Goal: Transaction & Acquisition: Obtain resource

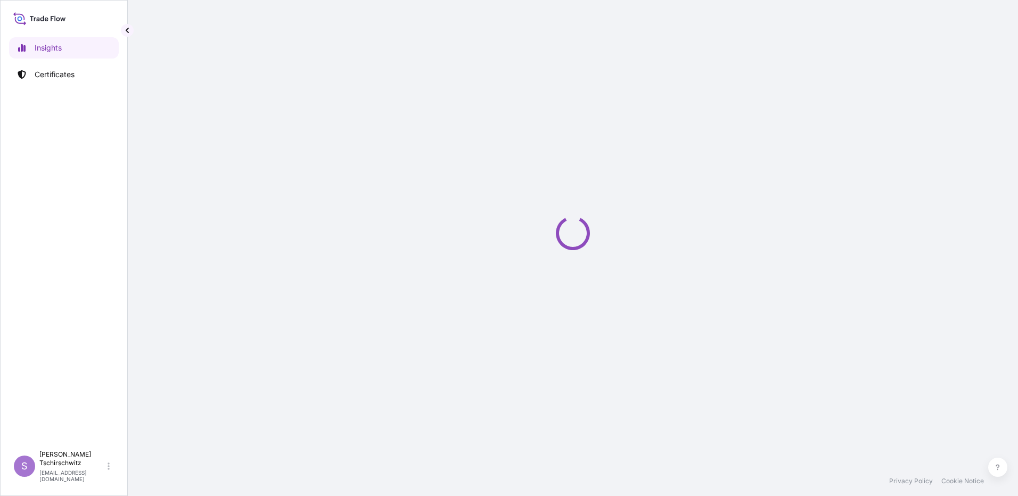
select select "2025"
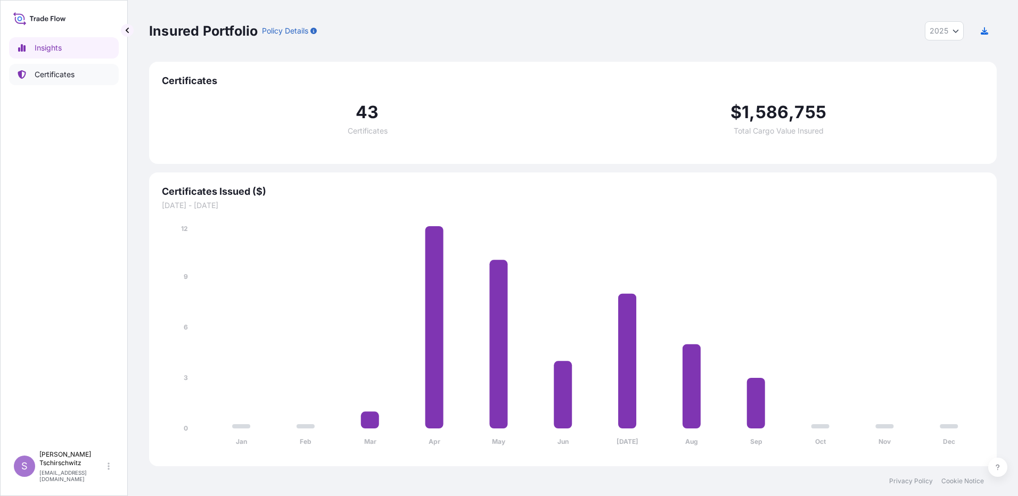
click at [70, 77] on p "Certificates" at bounding box center [55, 74] width 40 height 11
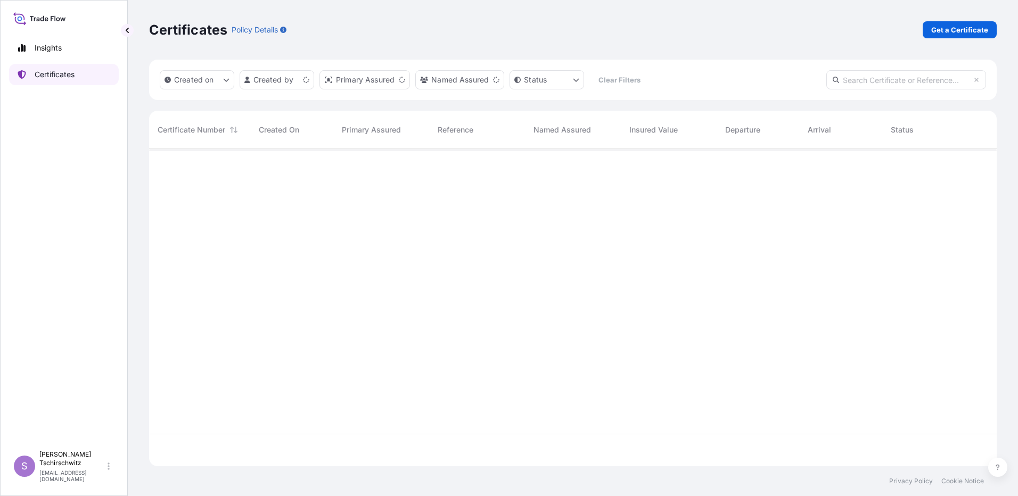
scroll to position [315, 839]
click at [974, 30] on p "Get a Certificate" at bounding box center [959, 29] width 57 height 11
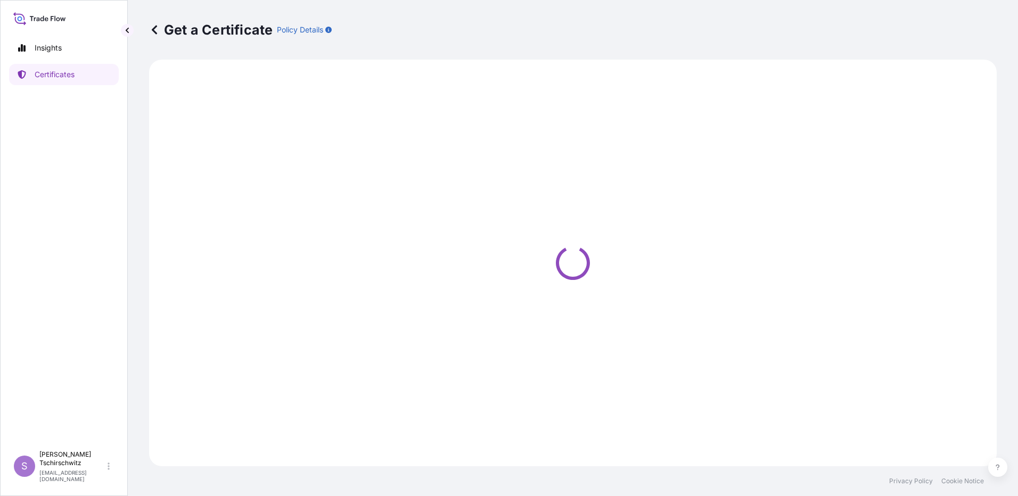
select select "Sea"
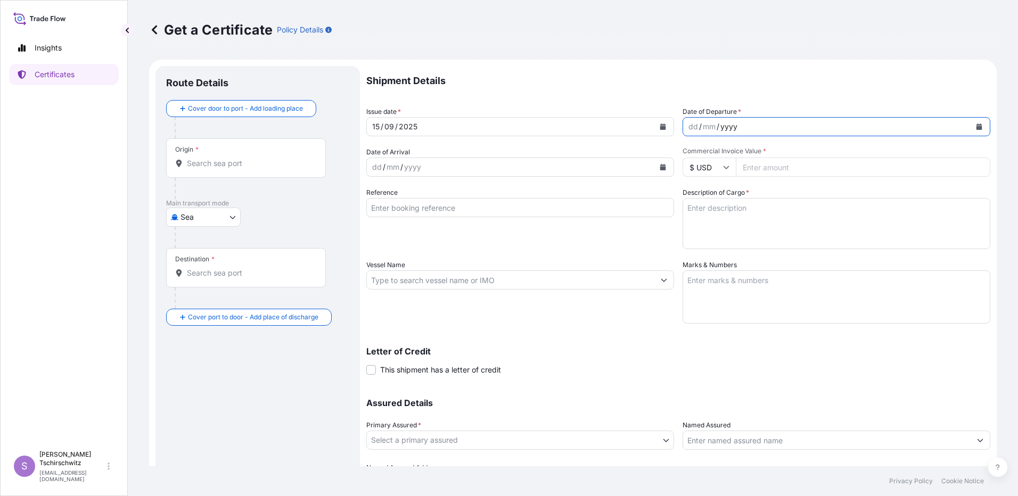
click at [734, 122] on div "dd / mm / yyyy" at bounding box center [826, 126] width 287 height 19
click at [975, 127] on button "Calendar" at bounding box center [978, 126] width 17 height 17
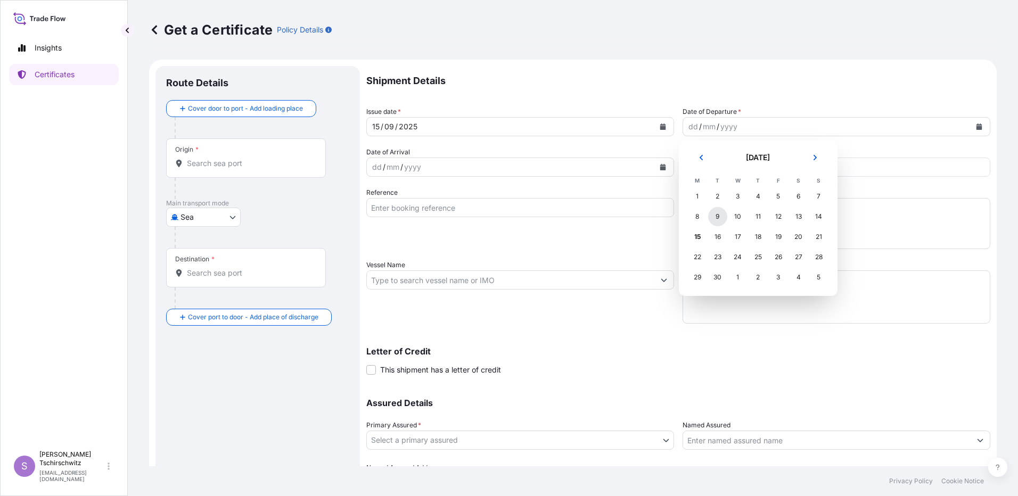
click at [714, 216] on div "9" at bounding box center [717, 216] width 19 height 19
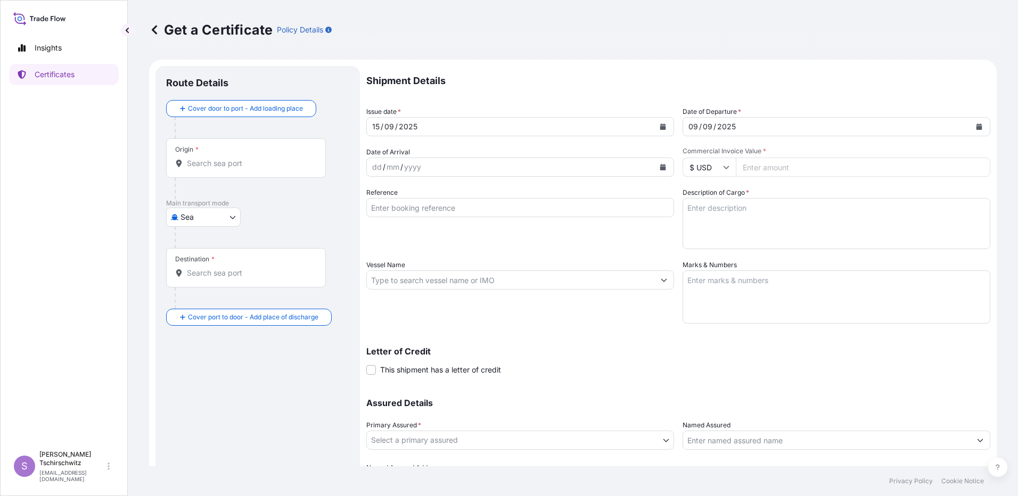
click at [727, 164] on input "$ USD" at bounding box center [708, 167] width 53 height 19
click at [710, 193] on div "€ EUR" at bounding box center [705, 196] width 45 height 20
type input "€ EUR"
click at [755, 172] on input "Commercial Invoice Value *" at bounding box center [863, 167] width 254 height 19
type input "22500.00"
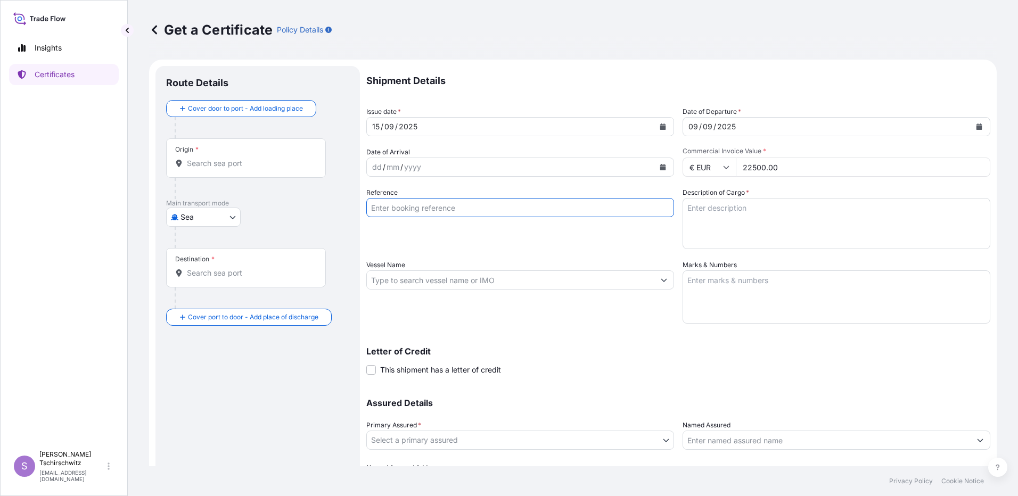
click at [414, 204] on input "Reference" at bounding box center [520, 207] width 308 height 19
type input "DSR008155"
click at [700, 210] on textarea "Description of Cargo *" at bounding box center [836, 223] width 308 height 51
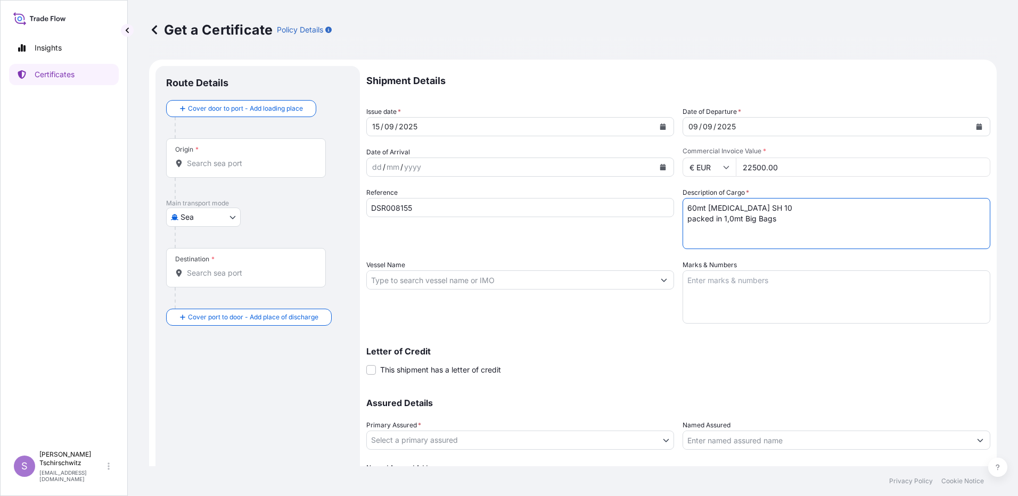
type textarea "60mt [MEDICAL_DATA] SH 10 packed in 1,0mt Big Bags"
click at [693, 283] on textarea "Marks & Numbers" at bounding box center [836, 296] width 308 height 53
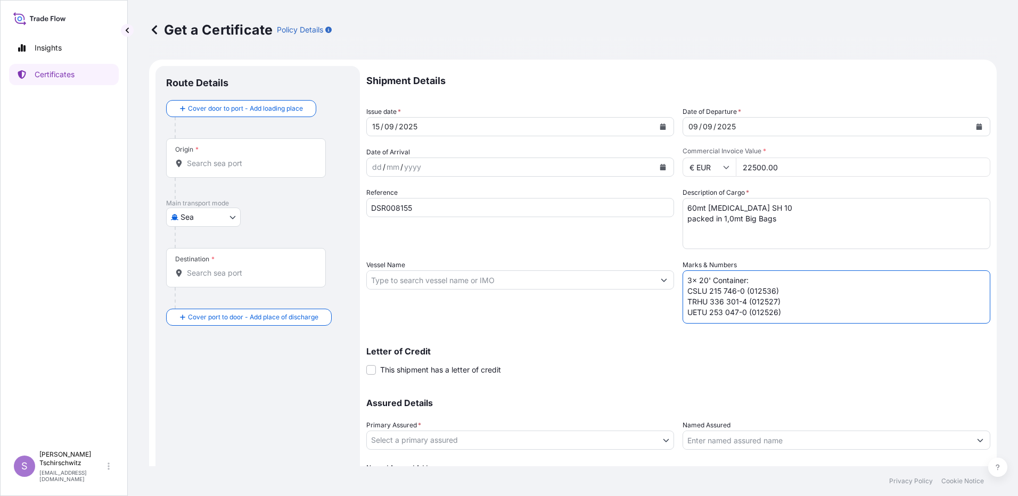
click at [682, 293] on textarea "3x 20' Container: CSLU 215 746-0 (012536) TRHU 336 301-4 (012527) UETU 253 047-…" at bounding box center [836, 296] width 308 height 53
type textarea "3x 20' Container: CSLU 215 746-0 (012536) TRHU 336 301-4 (012527) UETU 253 047-…"
click at [776, 341] on div "Letter of Credit This shipment has a letter of credit Letter of credit * Letter…" at bounding box center [678, 354] width 624 height 41
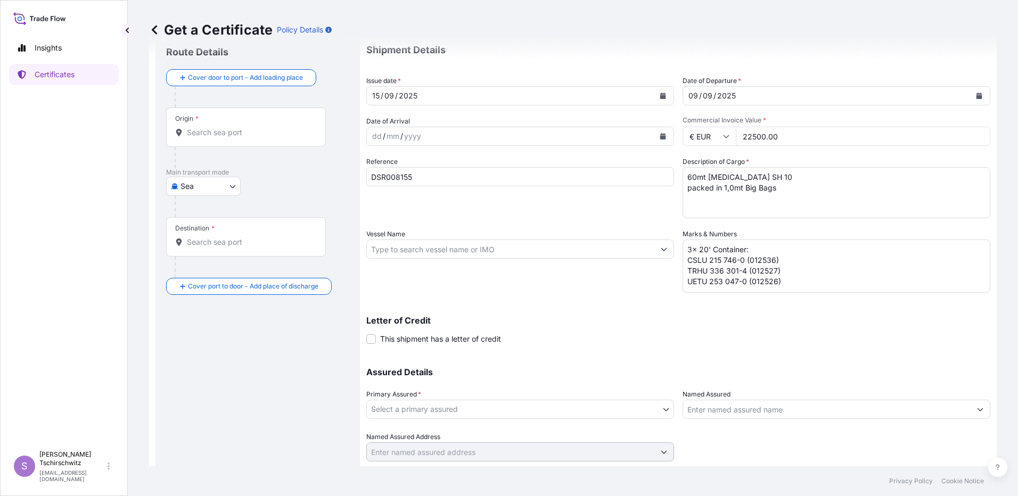
scroll to position [62, 0]
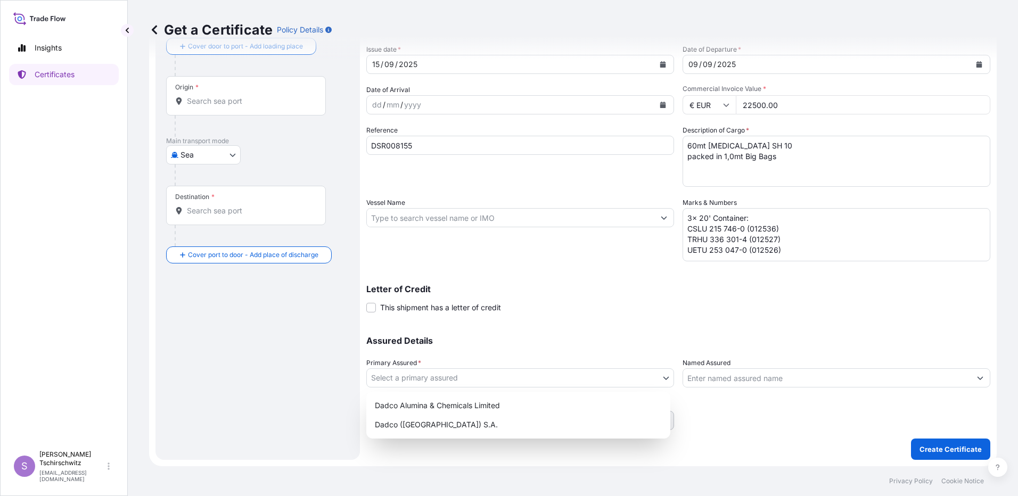
click at [424, 373] on body "Insights Certificates S [PERSON_NAME] [EMAIL_ADDRESS][DOMAIN_NAME] Get a Certif…" at bounding box center [509, 248] width 1018 height 496
click at [406, 427] on div "Dadco ([GEOGRAPHIC_DATA]) S.A." at bounding box center [517, 424] width 295 height 19
select select "31830"
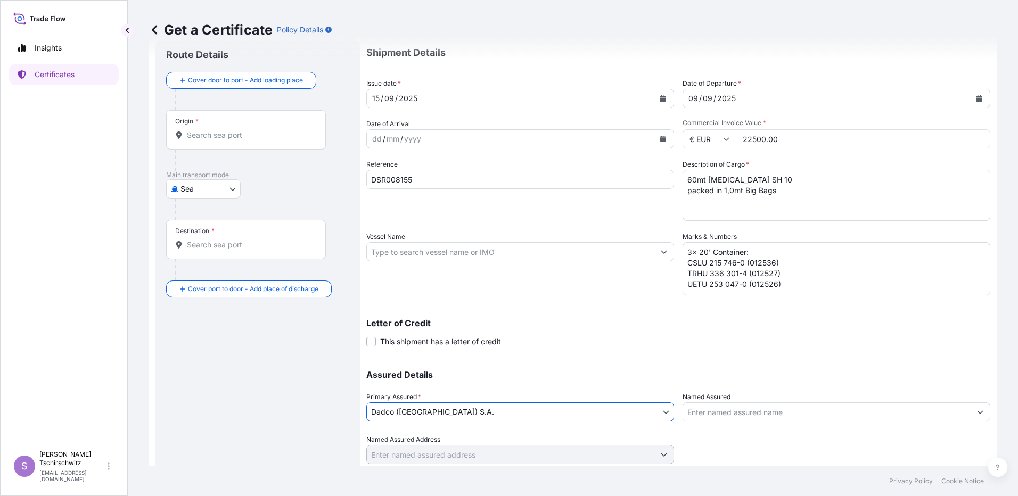
scroll to position [0, 0]
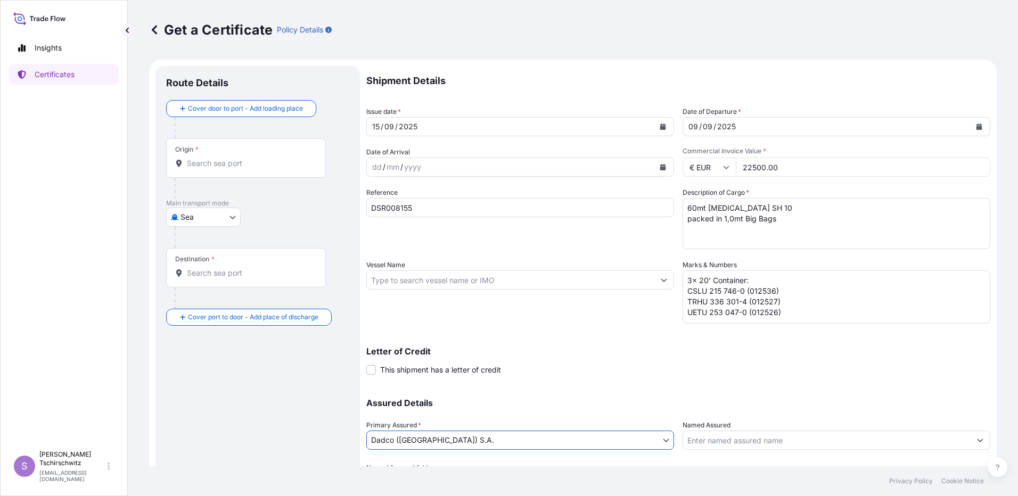
click at [203, 167] on input "Origin *" at bounding box center [250, 163] width 126 height 11
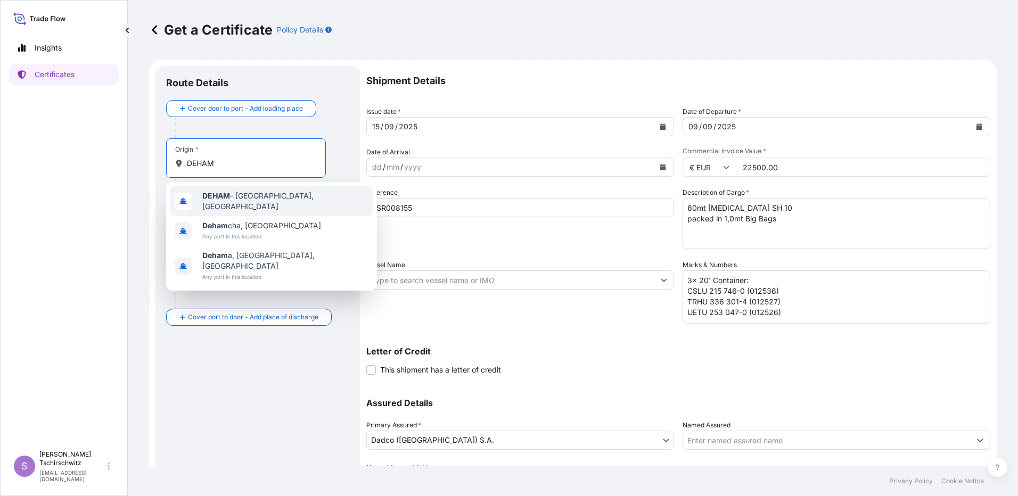
click at [207, 200] on b "DEHAM" at bounding box center [216, 195] width 28 height 9
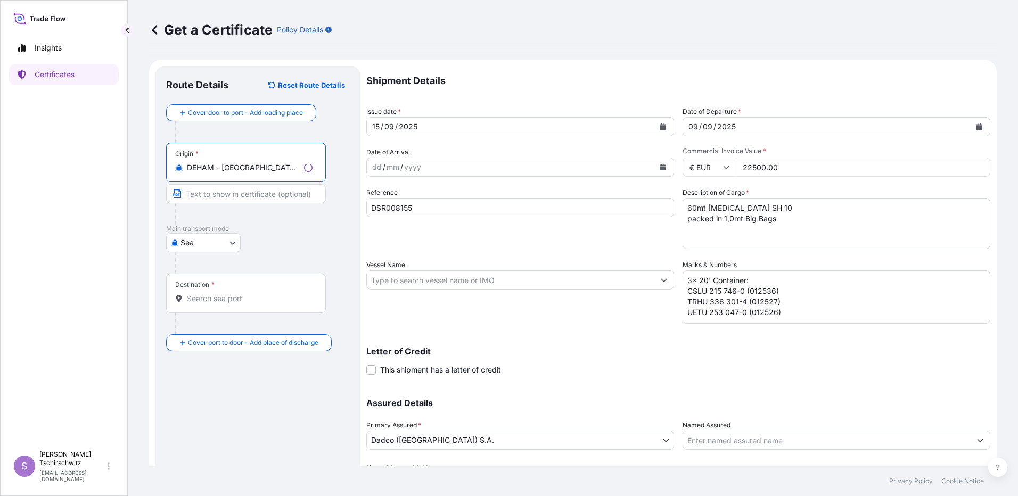
type input "DEHAM - [GEOGRAPHIC_DATA], [GEOGRAPHIC_DATA]"
click at [197, 299] on input "Destination *" at bounding box center [250, 298] width 126 height 11
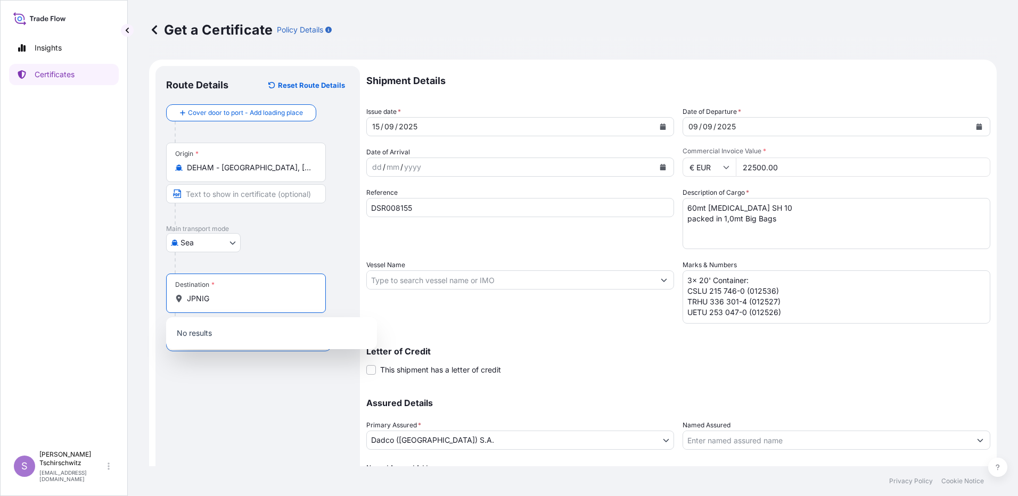
drag, startPoint x: 217, startPoint y: 300, endPoint x: 169, endPoint y: 300, distance: 47.9
click at [170, 300] on div "Destination * JPNIG" at bounding box center [246, 293] width 160 height 39
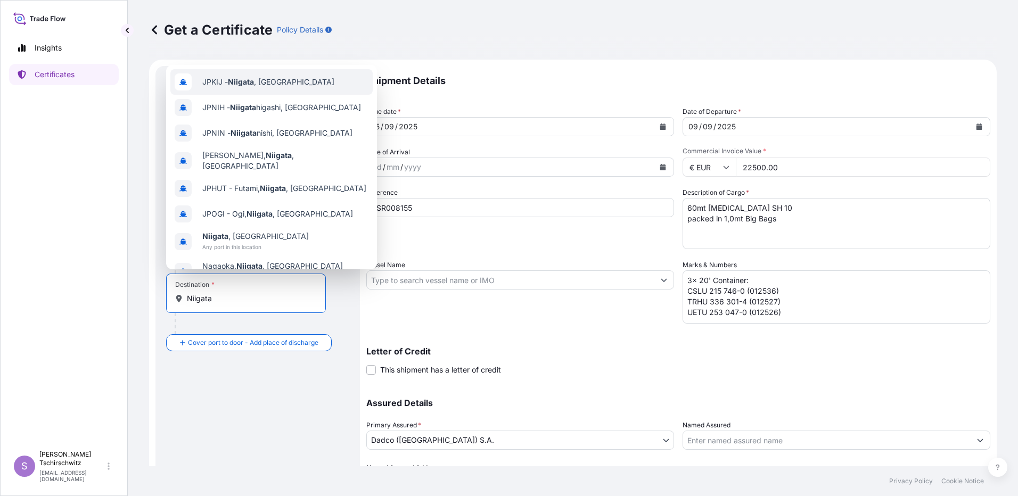
click at [279, 83] on span "JPKIJ - [GEOGRAPHIC_DATA] , [GEOGRAPHIC_DATA]" at bounding box center [268, 82] width 132 height 11
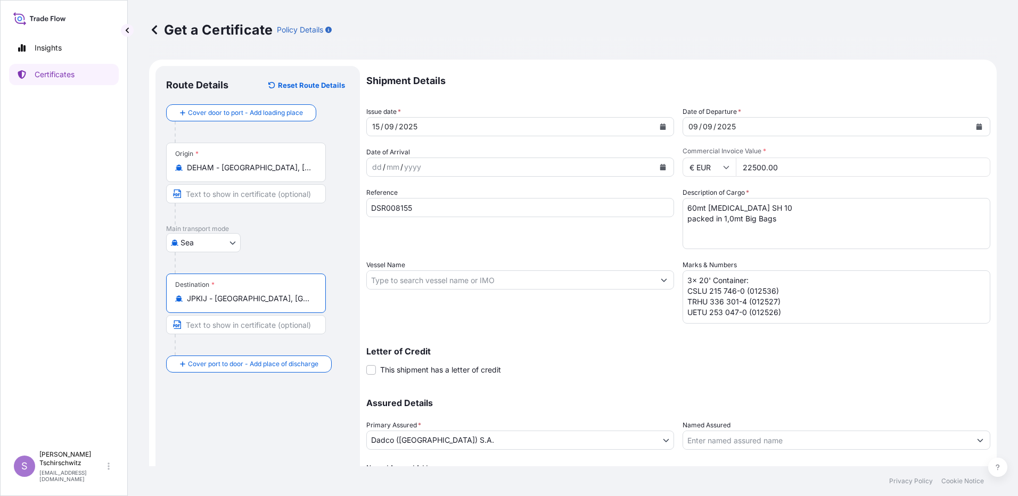
type input "JPKIJ - [GEOGRAPHIC_DATA], [GEOGRAPHIC_DATA]"
click at [227, 426] on div "Route Details Reset Route Details Cover door to port - Add loading place Place …" at bounding box center [257, 294] width 183 height 435
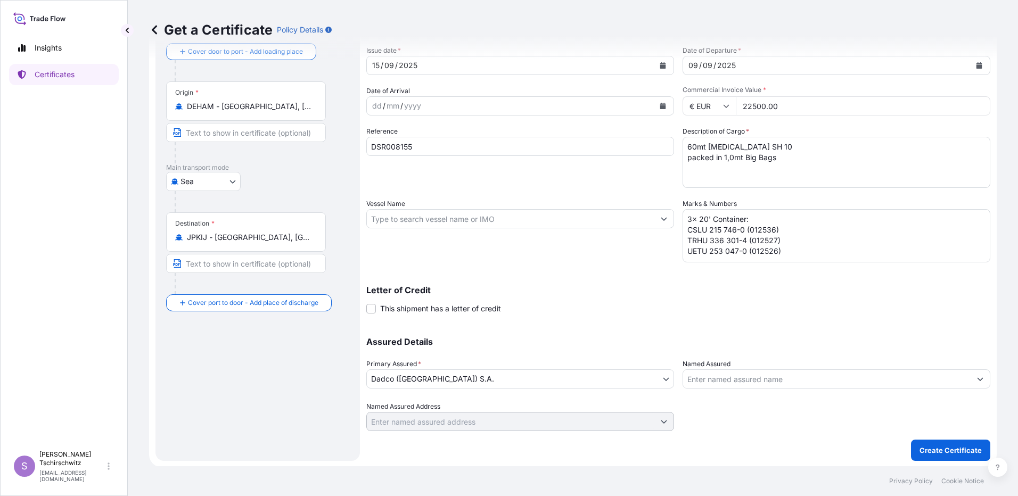
scroll to position [62, 0]
click at [920, 450] on p "Create Certificate" at bounding box center [950, 449] width 62 height 11
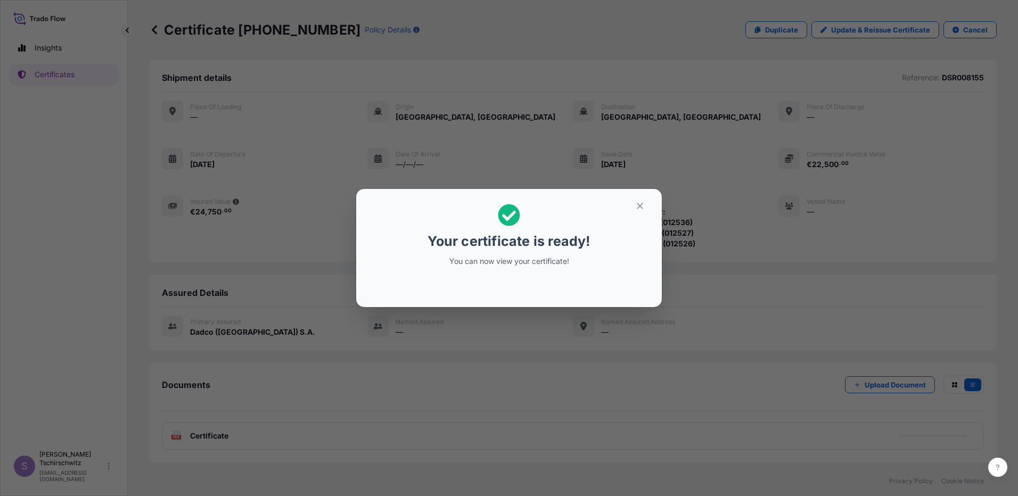
click at [549, 265] on p "You can now view your certificate!" at bounding box center [509, 261] width 164 height 11
click at [639, 204] on icon "button" at bounding box center [640, 206] width 10 height 10
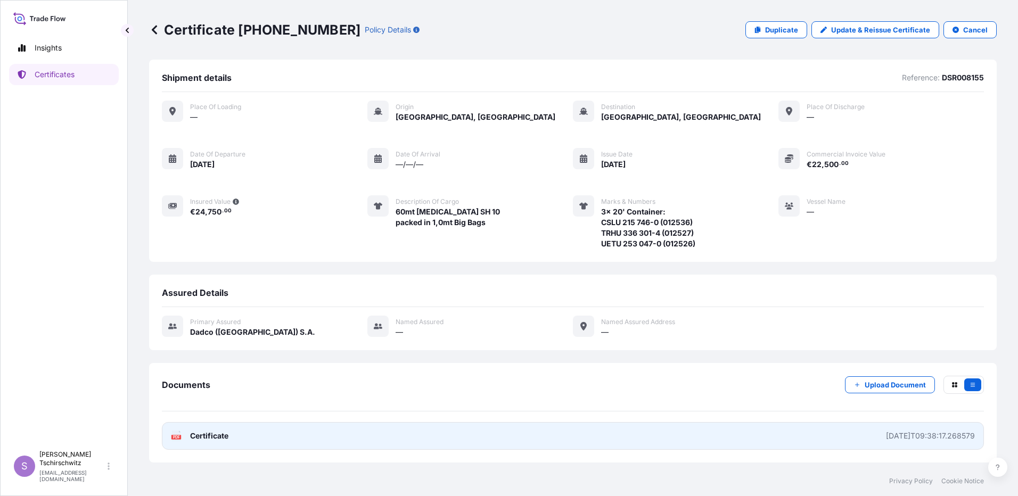
click at [202, 439] on span "Certificate" at bounding box center [209, 436] width 38 height 11
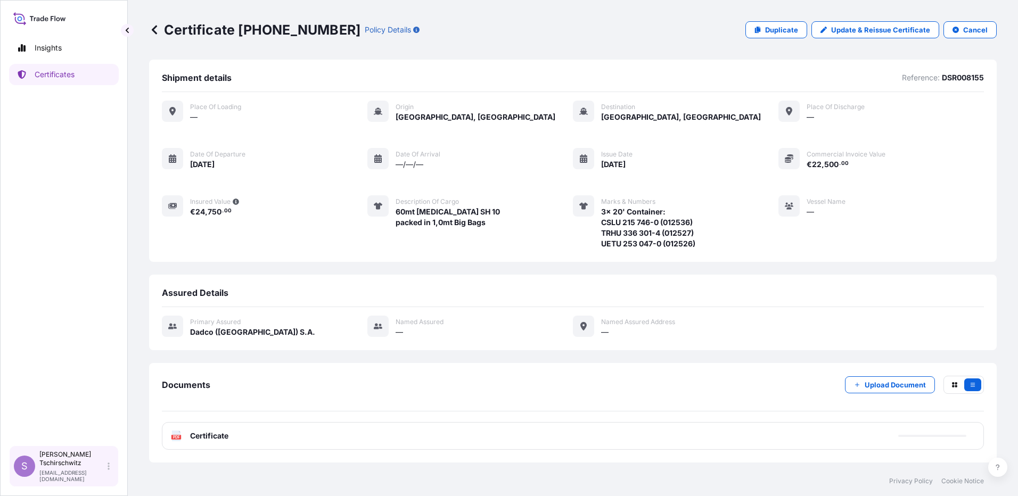
click at [51, 469] on p "[EMAIL_ADDRESS][DOMAIN_NAME]" at bounding box center [72, 475] width 66 height 13
